Goal: Communication & Community: Answer question/provide support

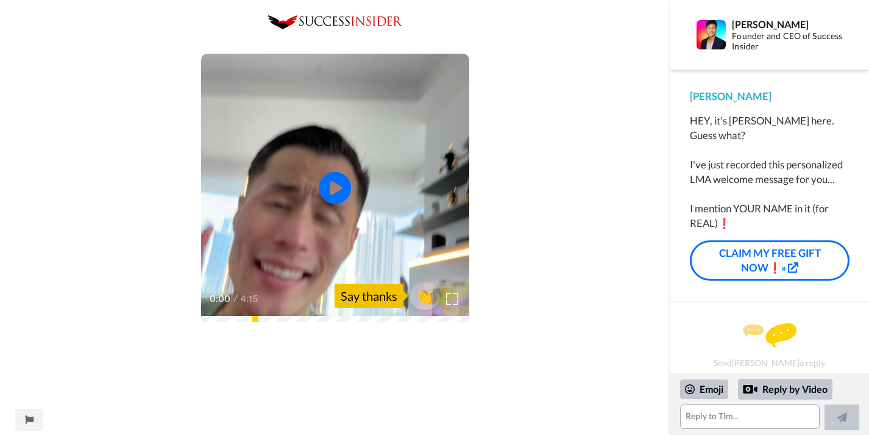
click at [327, 185] on icon at bounding box center [335, 188] width 32 height 32
click at [334, 186] on icon "Play/Pause" at bounding box center [335, 188] width 32 height 58
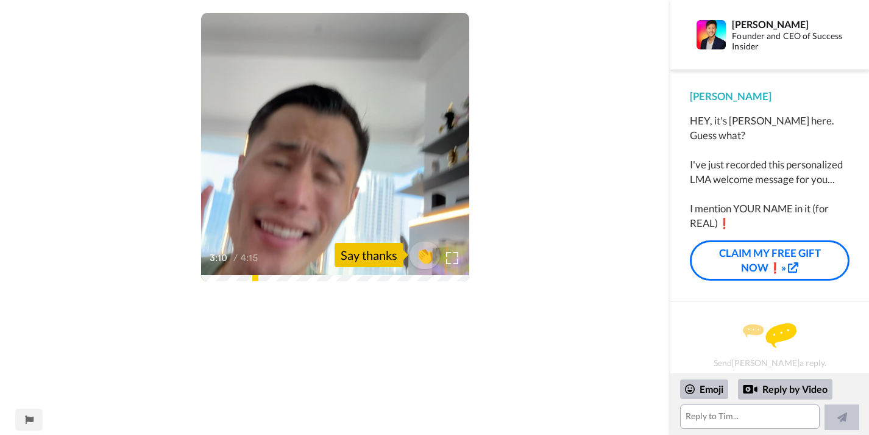
scroll to position [42, 0]
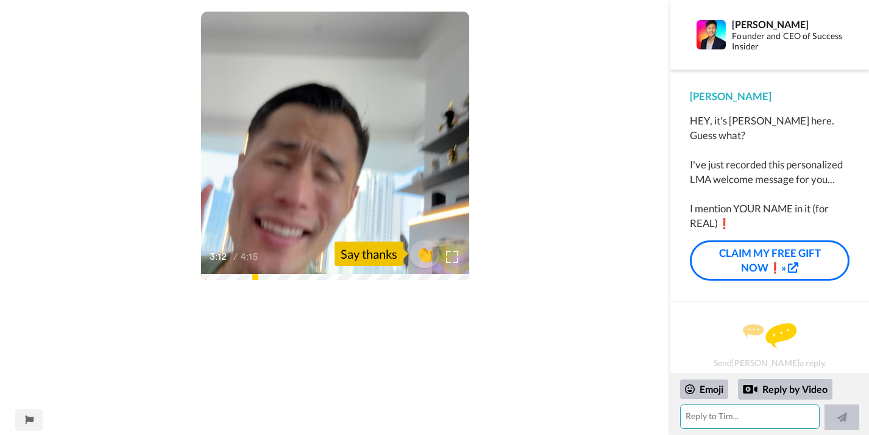
click at [726, 410] on textarea at bounding box center [750, 416] width 140 height 24
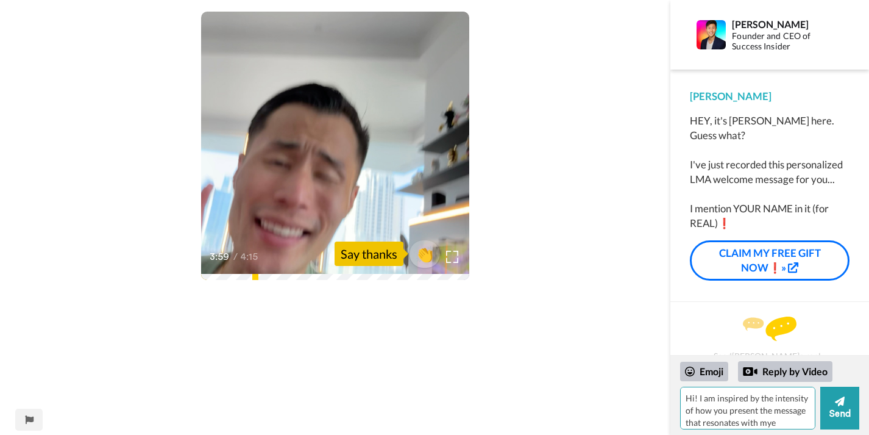
click at [808, 399] on textarea "Hi! I am inspired by the intensity of how you present the message that resonate…" at bounding box center [747, 408] width 135 height 43
click at [771, 401] on textarea "Hi! I am inspired by the intensity of how you present the message that resonate…" at bounding box center [747, 408] width 135 height 43
click at [808, 420] on textarea "Hi! I am inspired by the grounded intensity of how you present the message that…" at bounding box center [747, 408] width 135 height 43
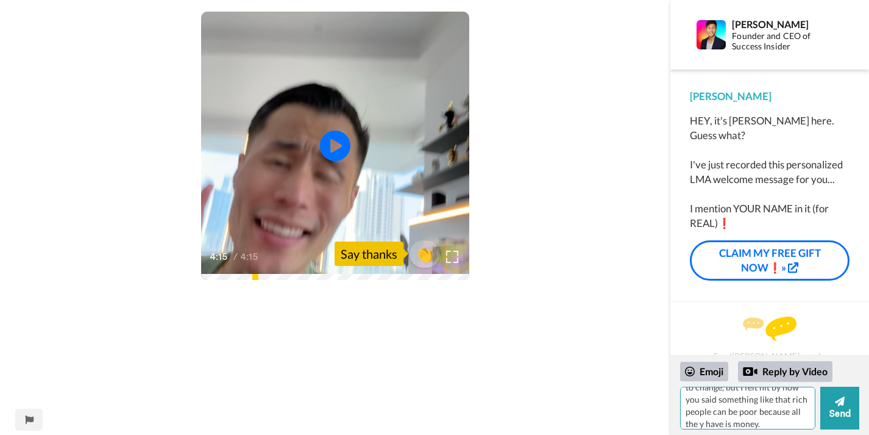
click at [789, 411] on textarea "Hi! I am inspired by the grounded intensity of how you present the message. I d…" at bounding box center [747, 408] width 135 height 43
click at [794, 411] on textarea "Hi! I am inspired by the grounded intensity of how you present the message. I d…" at bounding box center [747, 408] width 135 height 43
click at [765, 425] on textarea "Hi! I am inspired by the grounded intensity of how you present the message. I d…" at bounding box center [747, 408] width 135 height 43
click at [760, 415] on textarea "Hi! I am inspired by the grounded intensity of how you present the message. I d…" at bounding box center [747, 408] width 135 height 43
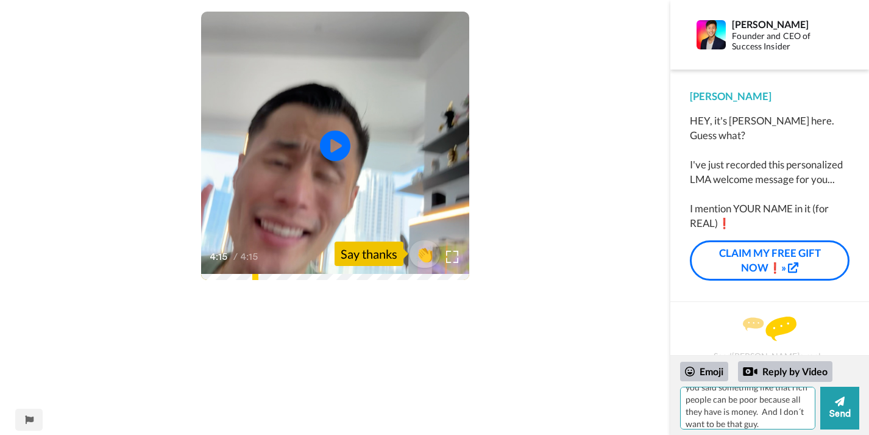
click at [755, 421] on textarea "Hi! I am inspired by the grounded intensity of how you present the message. I d…" at bounding box center [747, 408] width 135 height 43
click at [796, 421] on textarea "Hi! I am inspired by the grounded intensity of how you present the message. I d…" at bounding box center [747, 408] width 135 height 43
type textarea "Hi! I am inspired by the grounded intensity of how you present the message. I d…"
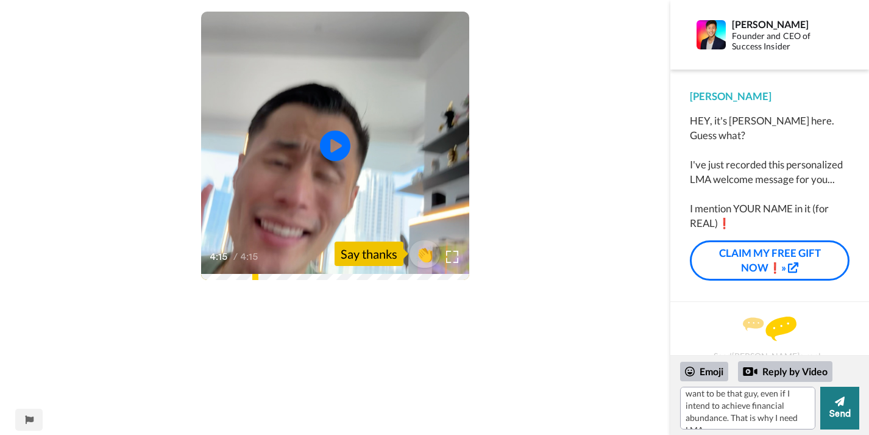
click at [833, 412] on button "Send" at bounding box center [840, 408] width 39 height 43
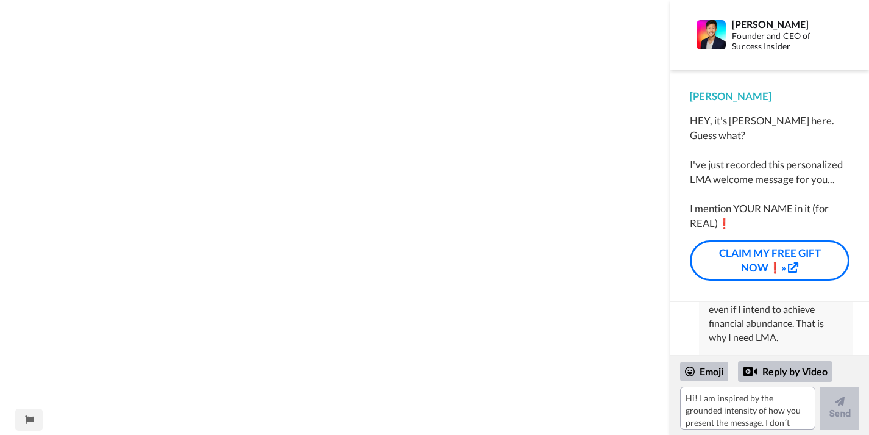
scroll to position [692, 0]
click at [721, 257] on link "CLAIM MY FREE GIFT NOW❗»" at bounding box center [770, 260] width 160 height 41
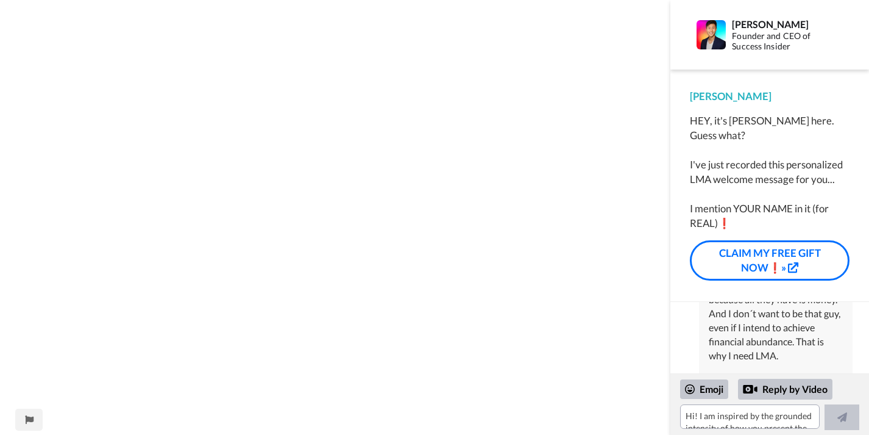
scroll to position [407, 0]
